Goal: Task Accomplishment & Management: Manage account settings

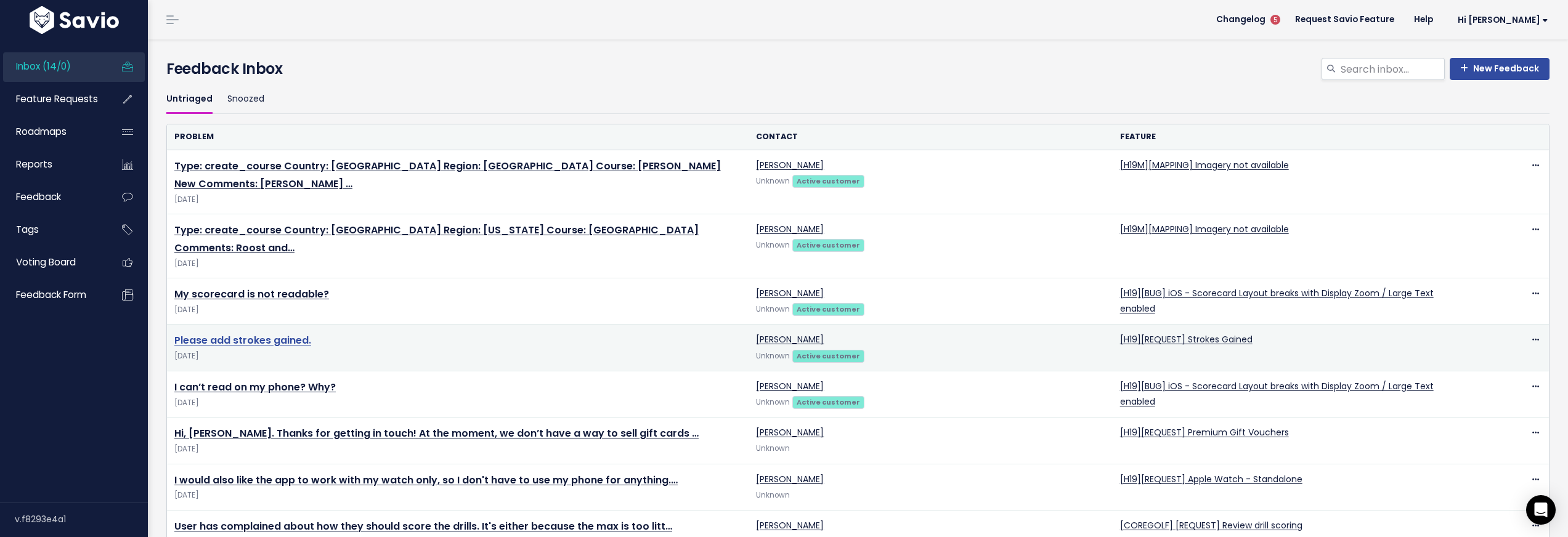
click at [295, 333] on link "Please add strokes gained." at bounding box center [243, 340] width 137 height 14
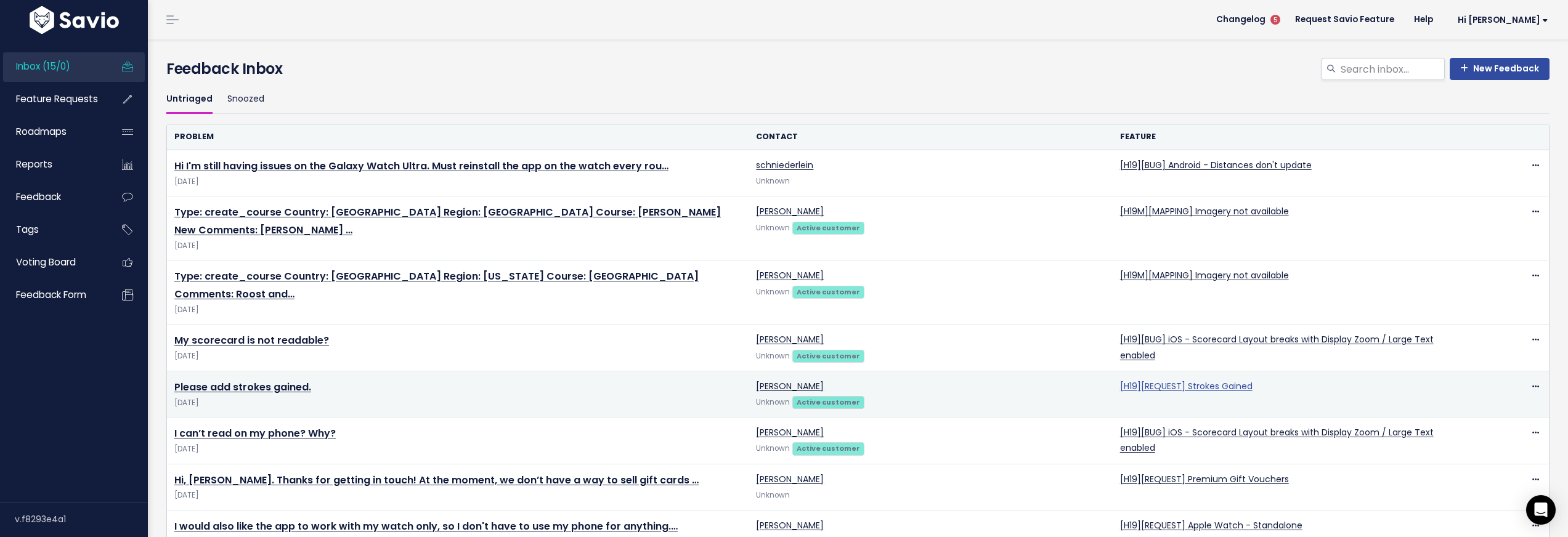
click at [1157, 380] on link "[H19][REQUEST] Strokes Gained" at bounding box center [1186, 386] width 133 height 12
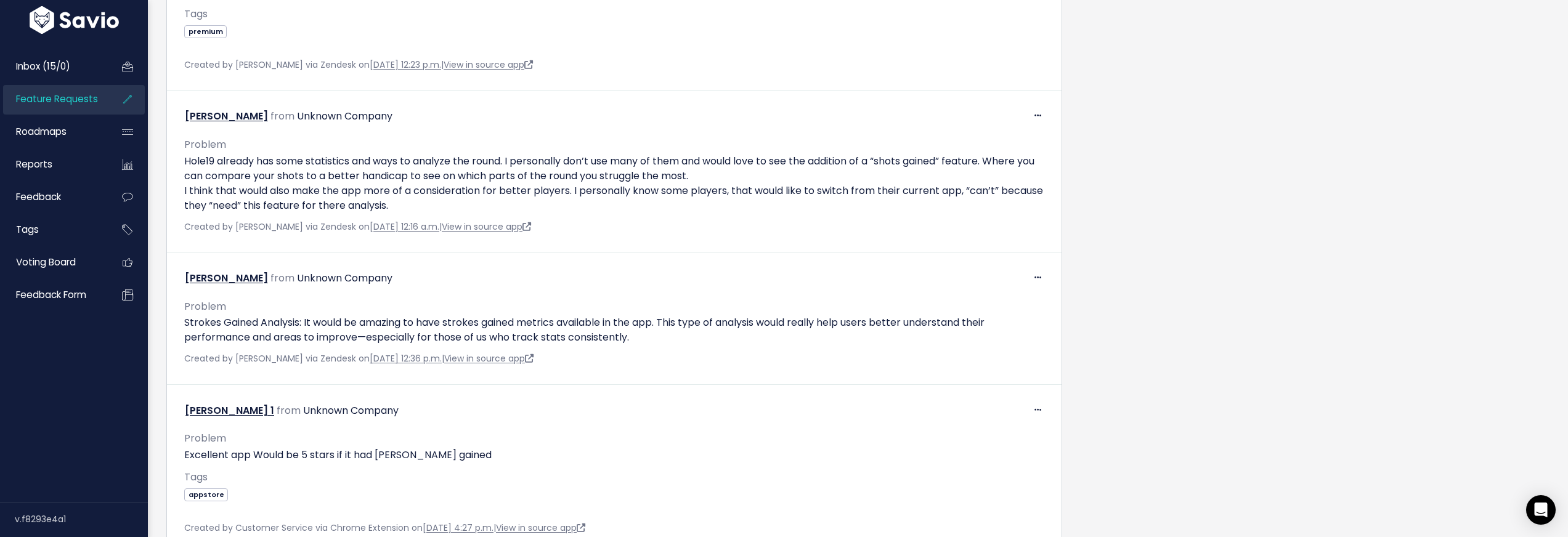
scroll to position [946, 0]
